Goal: Task Accomplishment & Management: Use online tool/utility

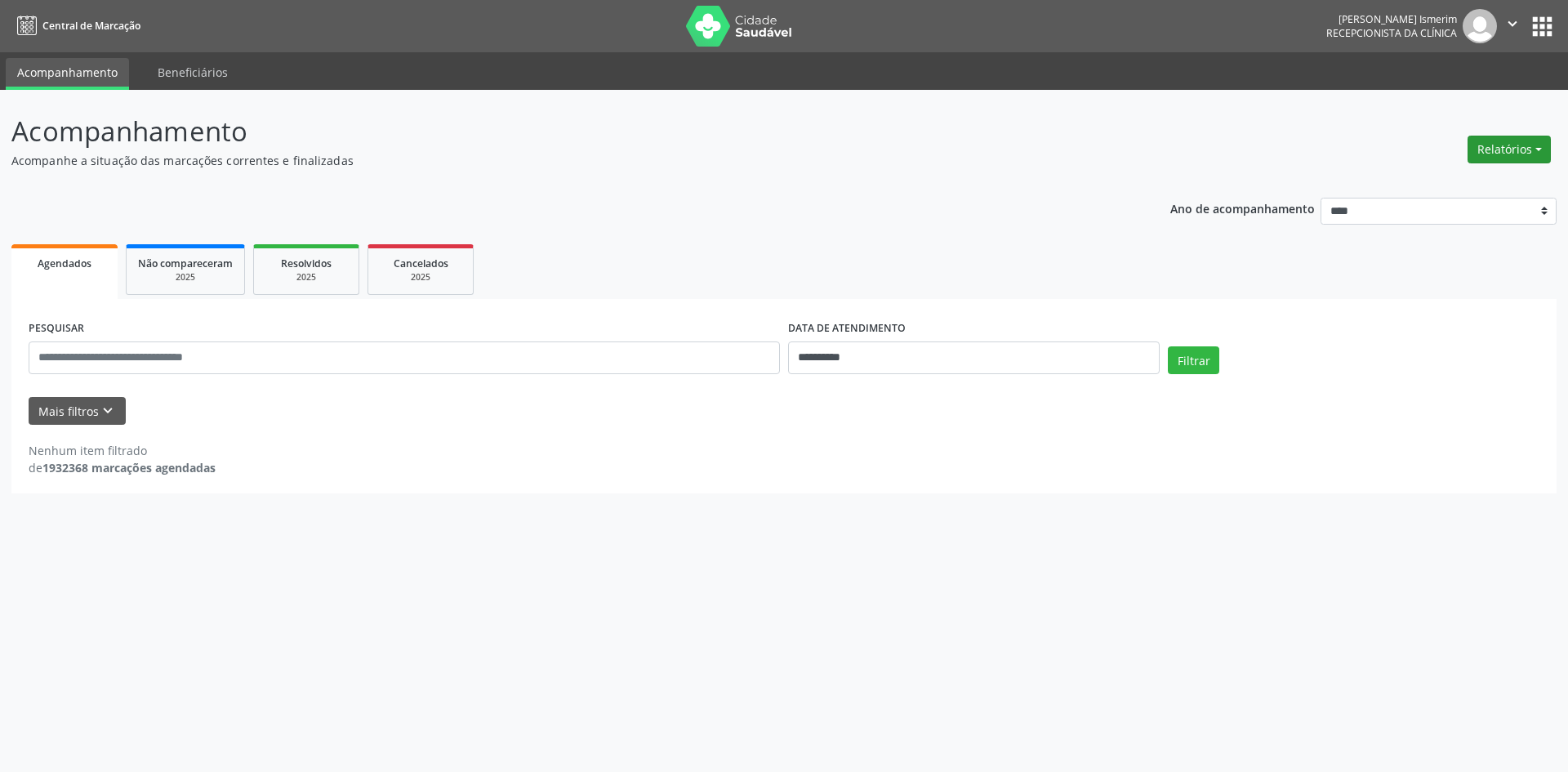
click at [1514, 148] on button "Relatórios" at bounding box center [1509, 149] width 83 height 27
click at [1438, 184] on link "Agendamentos" at bounding box center [1463, 185] width 175 height 23
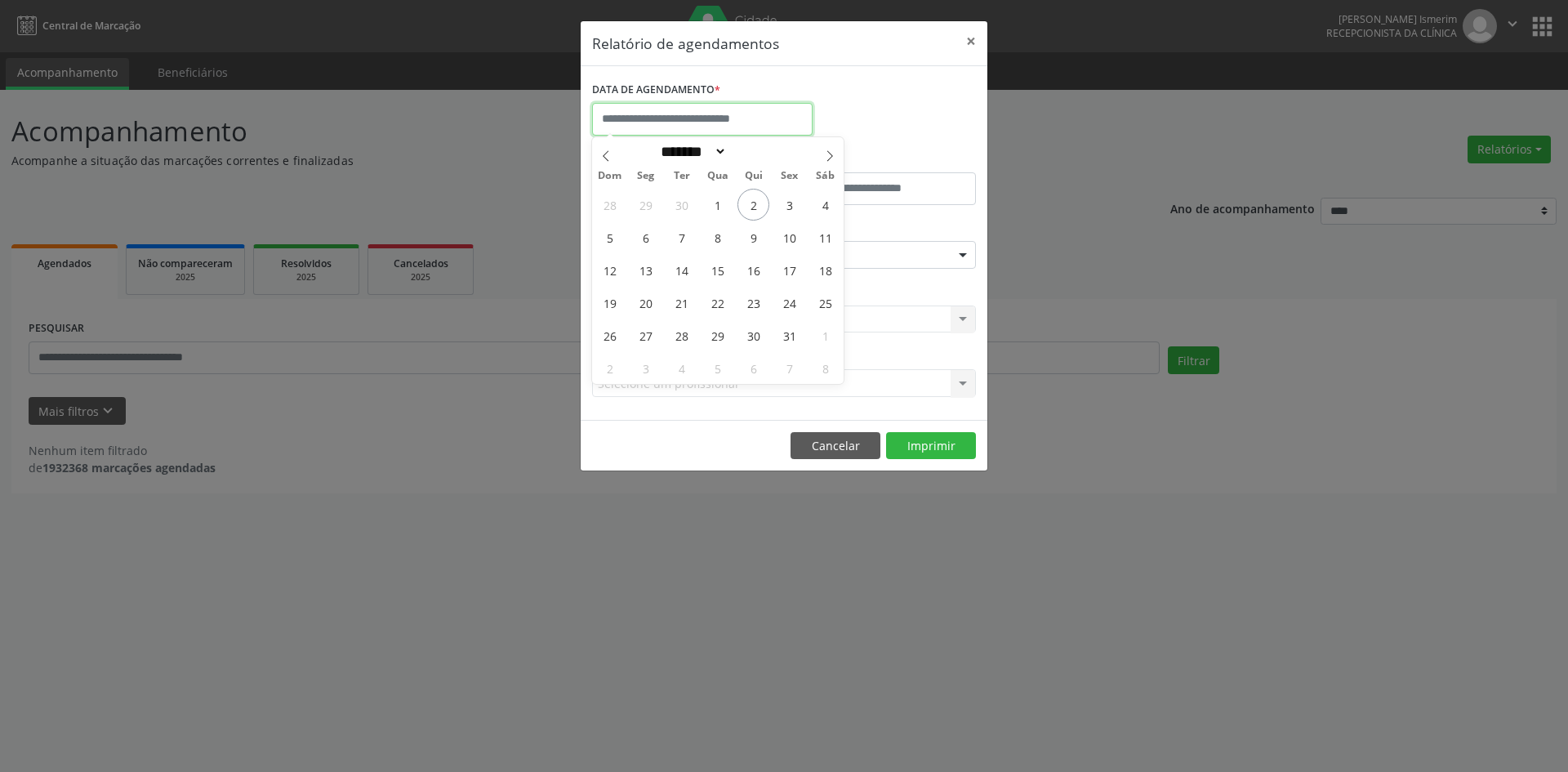
click at [739, 119] on input "text" at bounding box center [702, 119] width 221 height 33
click at [796, 206] on span "3" at bounding box center [790, 205] width 32 height 32
type input "**********"
click at [796, 206] on span "3" at bounding box center [790, 205] width 32 height 32
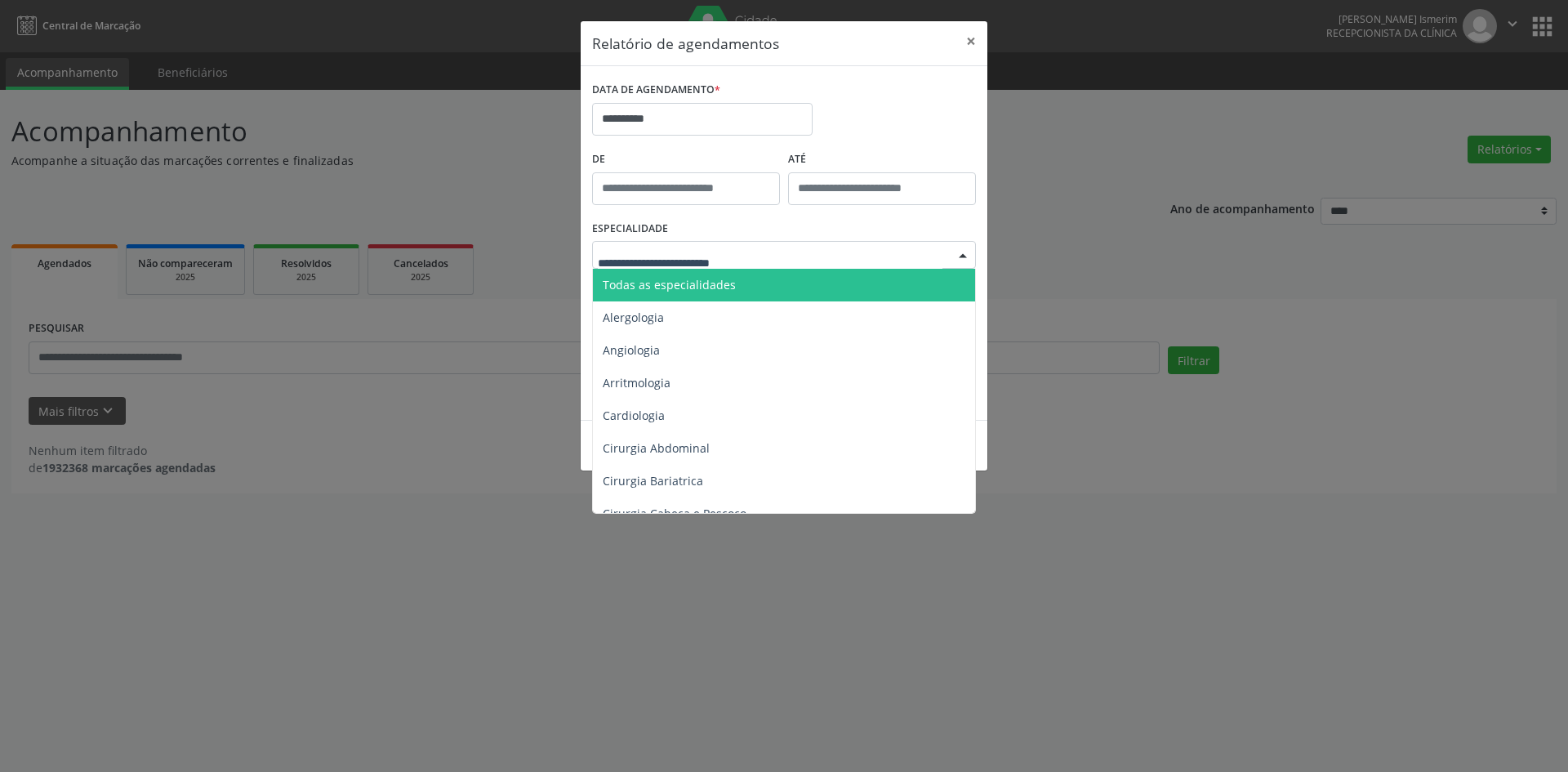
click at [698, 287] on span "Todas as especialidades" at bounding box center [669, 284] width 134 height 15
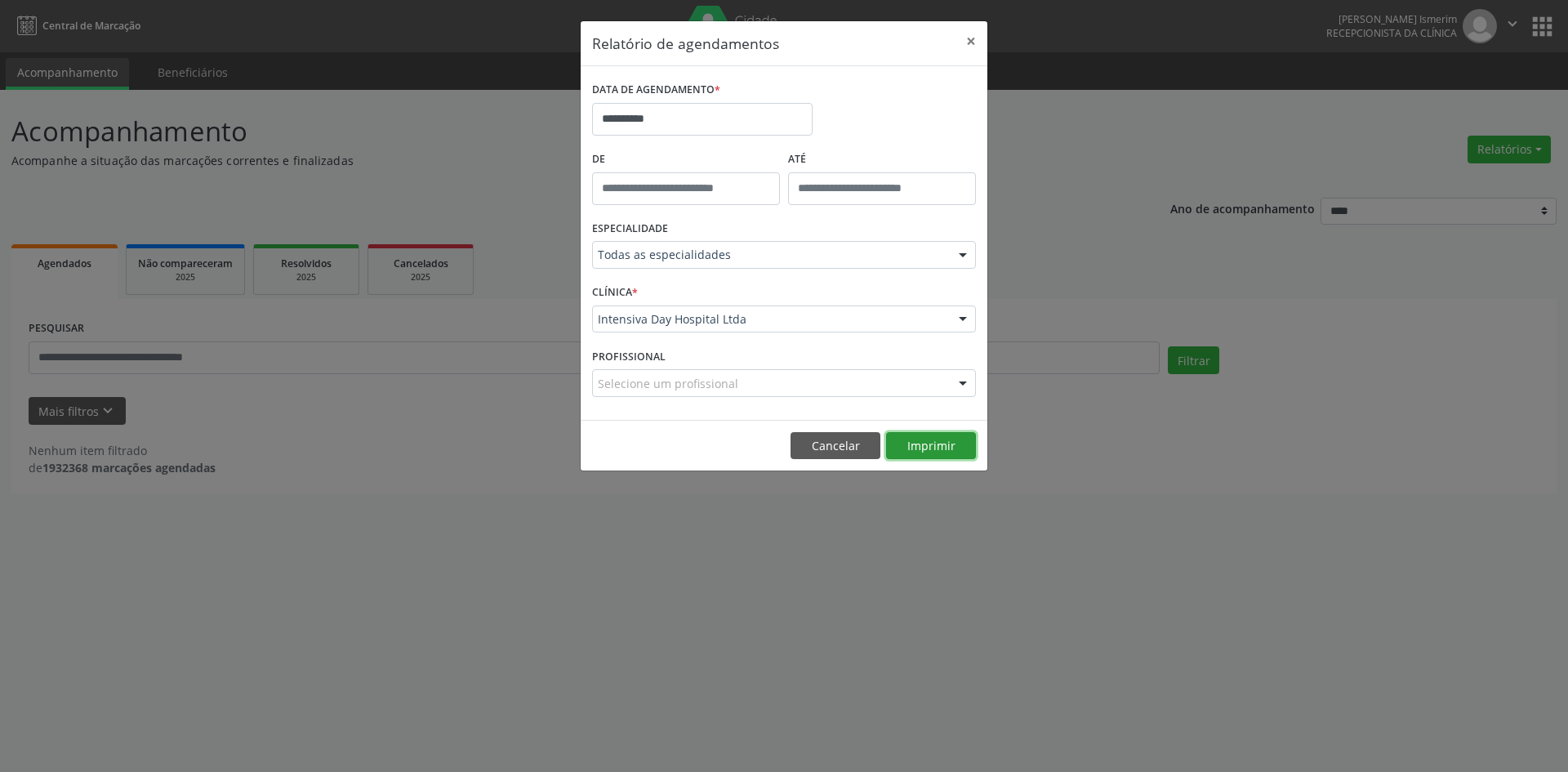
click at [931, 444] on button "Imprimir" at bounding box center [931, 445] width 90 height 27
click at [965, 42] on button "×" at bounding box center [971, 41] width 33 height 40
